Goal: Transaction & Acquisition: Purchase product/service

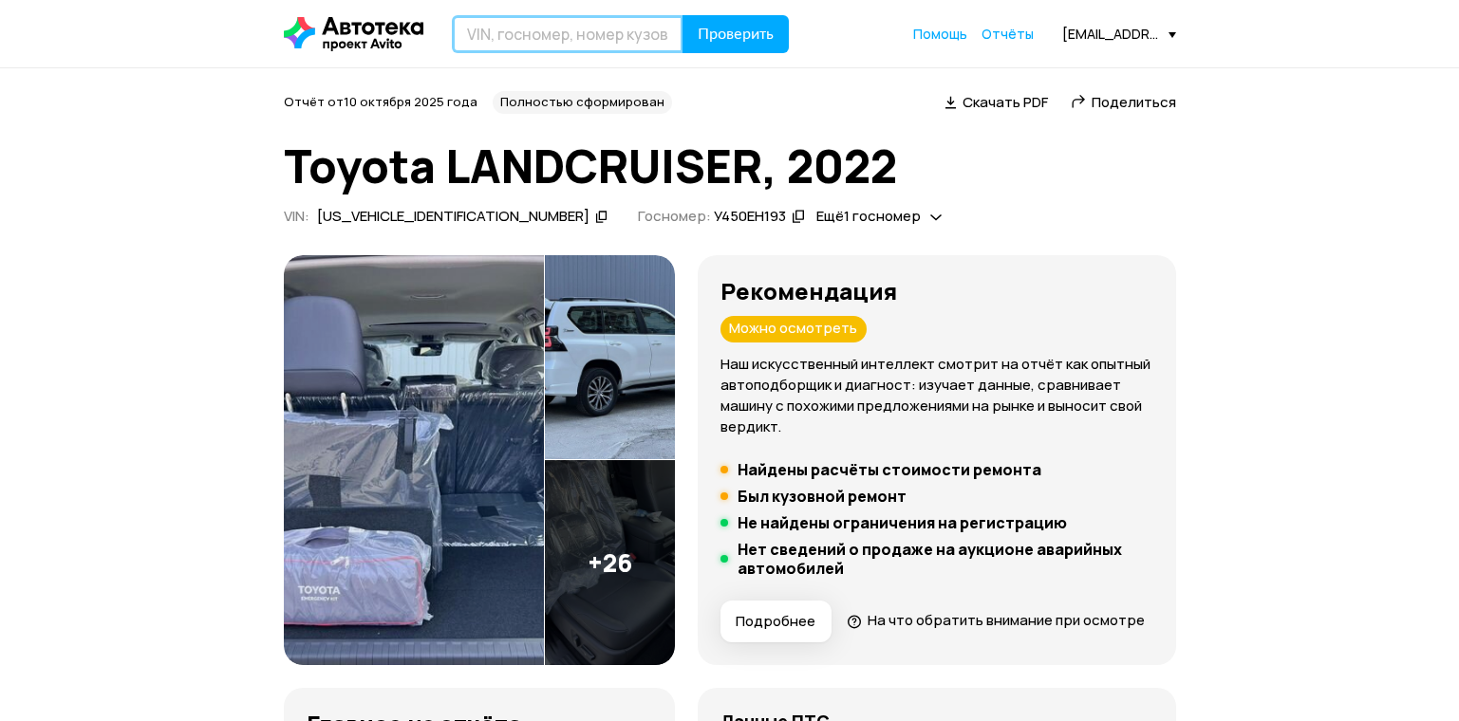
click at [587, 38] on input "text" at bounding box center [568, 34] width 232 height 38
type input "А026УР147"
click at [682, 15] on button "Проверить" at bounding box center [735, 34] width 106 height 38
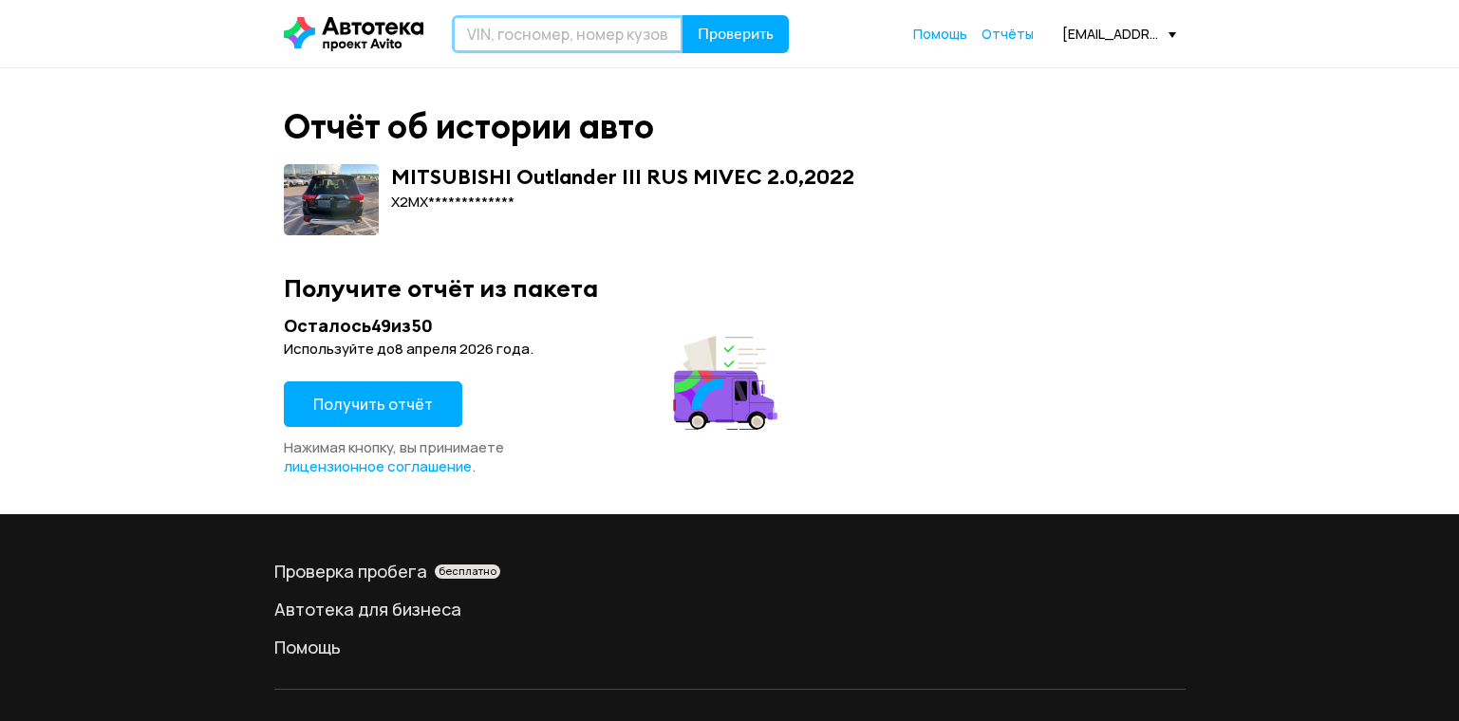
click at [587, 38] on input "text" at bounding box center [568, 34] width 232 height 38
click at [420, 407] on span "Получить отчёт" at bounding box center [373, 404] width 120 height 21
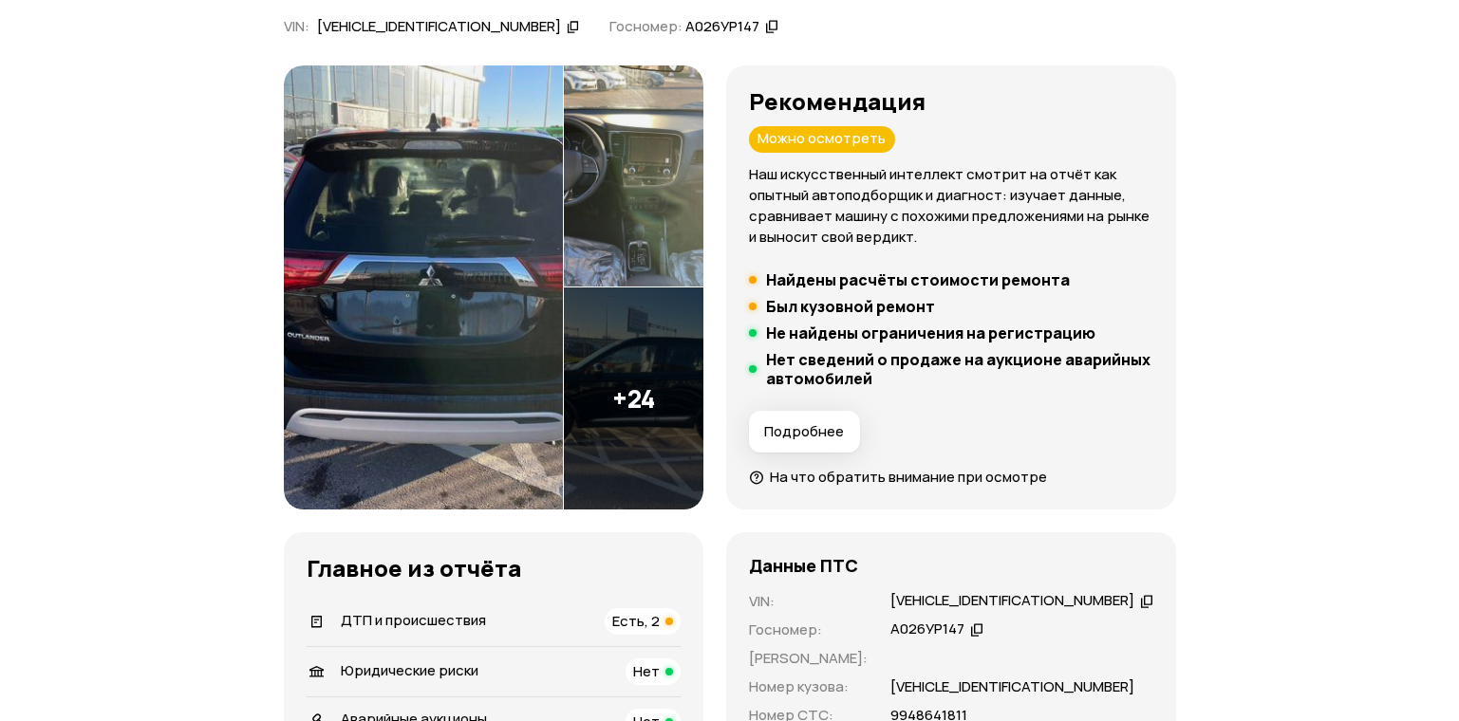
scroll to position [569, 0]
